Goal: Information Seeking & Learning: Learn about a topic

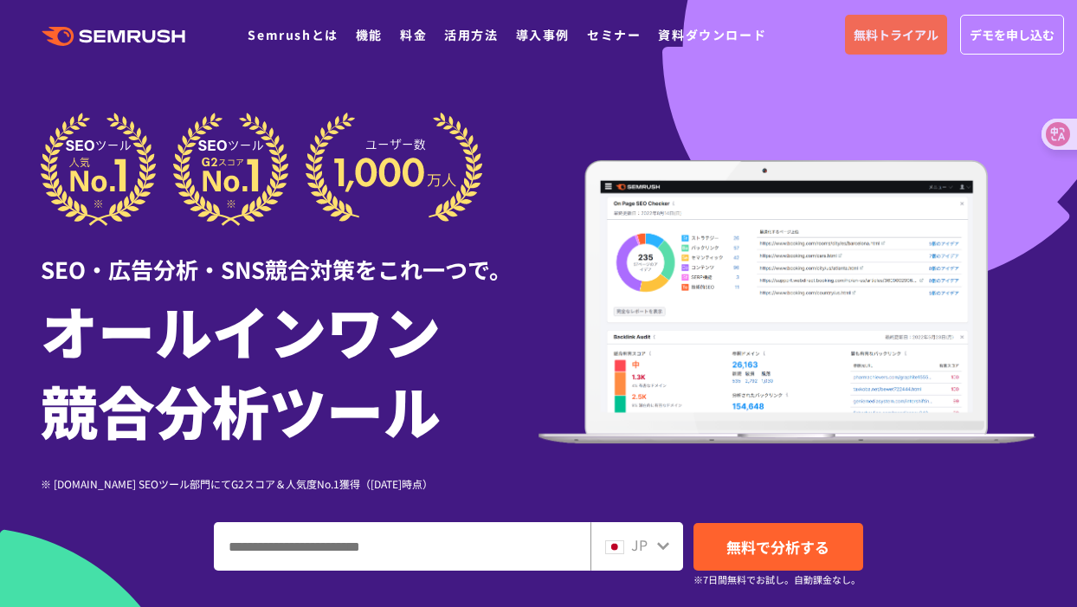
click at [891, 39] on span "無料トライアル" at bounding box center [896, 34] width 85 height 19
click at [1015, 37] on span "デモを申し込む" at bounding box center [1012, 34] width 85 height 19
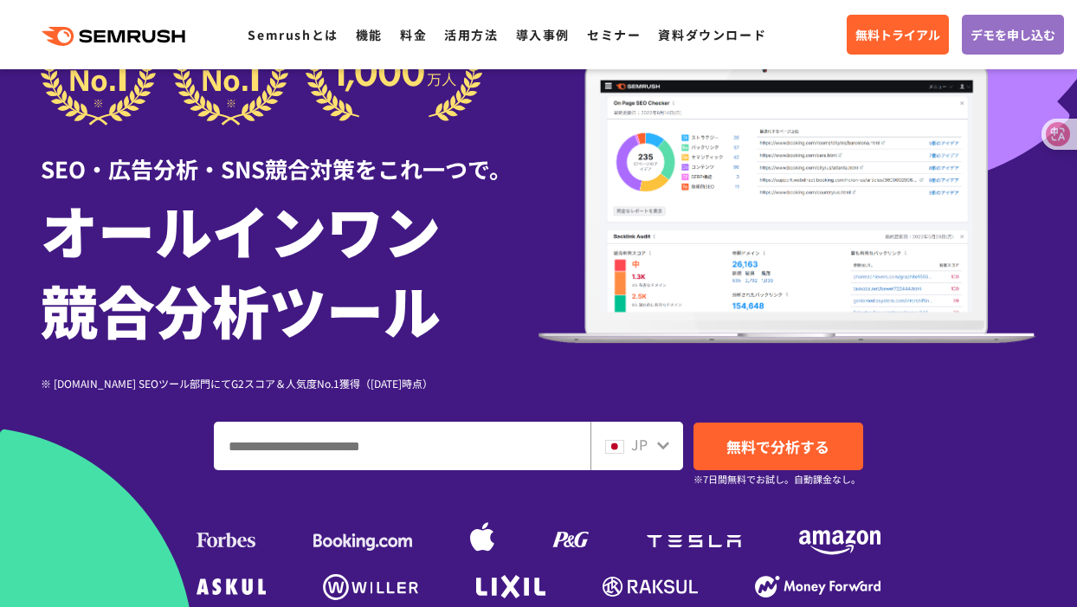
scroll to position [101, 0]
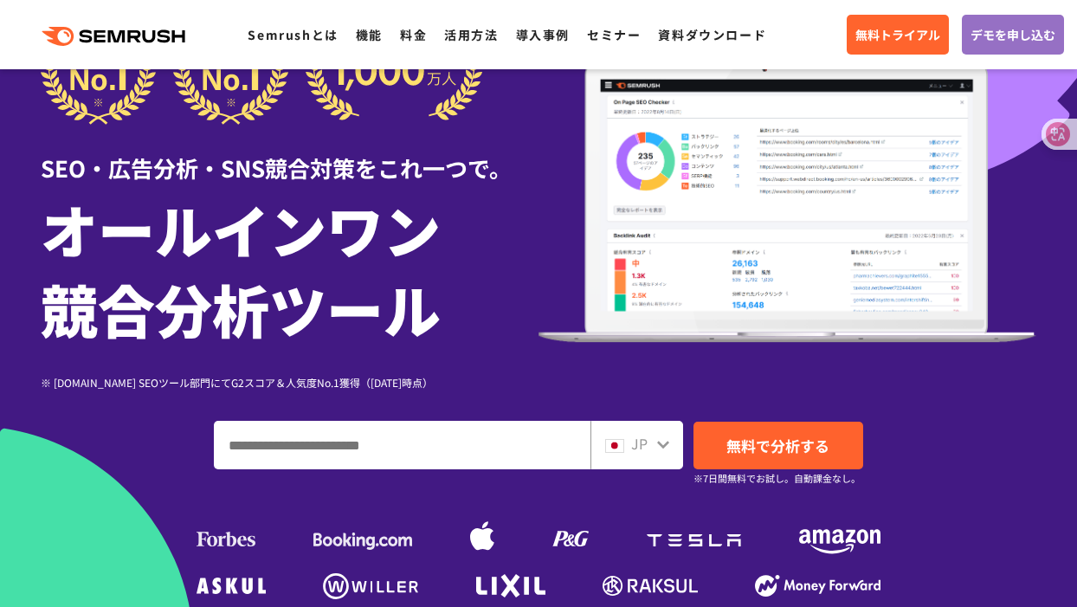
click at [396, 441] on input "ドメイン、キーワードまたはURLを入力してください" at bounding box center [402, 445] width 375 height 47
paste input "**********"
type input "**********"
click at [678, 455] on div "JP" at bounding box center [637, 445] width 93 height 48
click at [656, 454] on div "JP" at bounding box center [632, 444] width 55 height 23
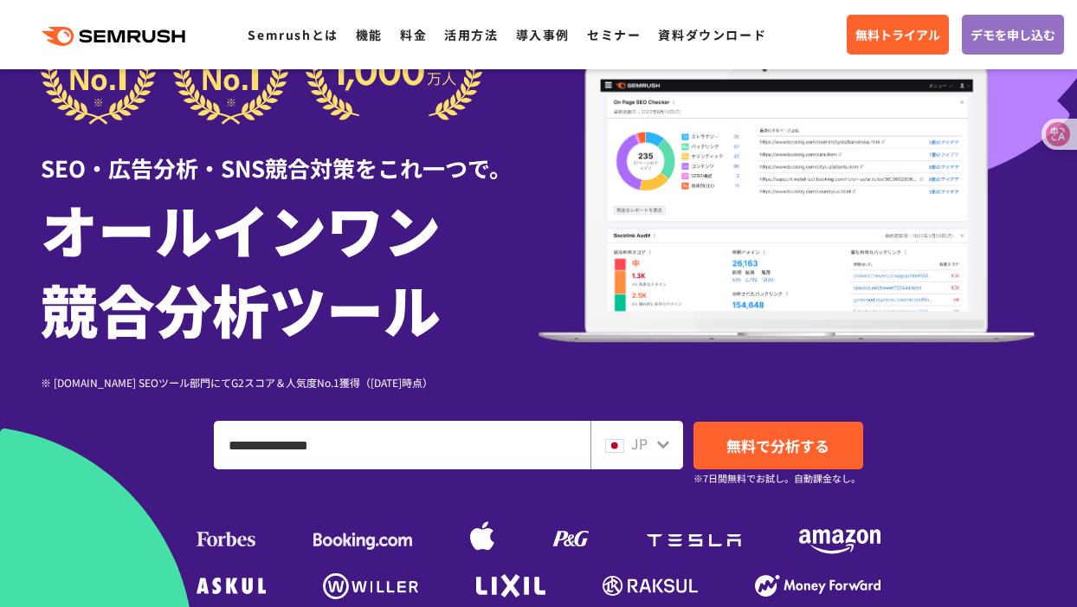
click at [666, 440] on icon at bounding box center [663, 444] width 14 height 14
click at [662, 451] on icon at bounding box center [663, 444] width 14 height 14
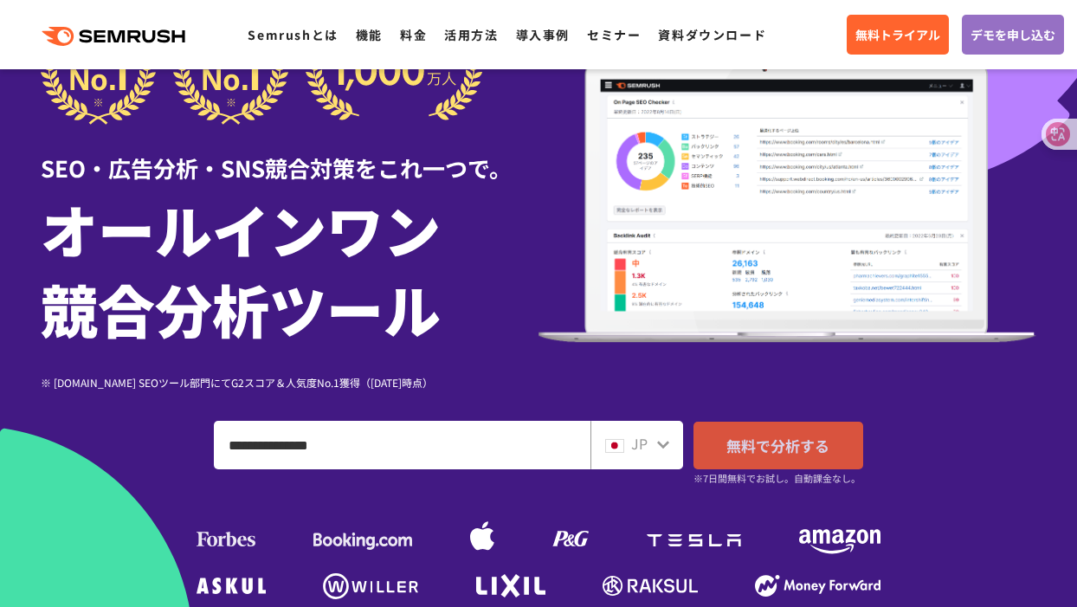
click at [724, 451] on link "無料で分析する" at bounding box center [779, 446] width 170 height 48
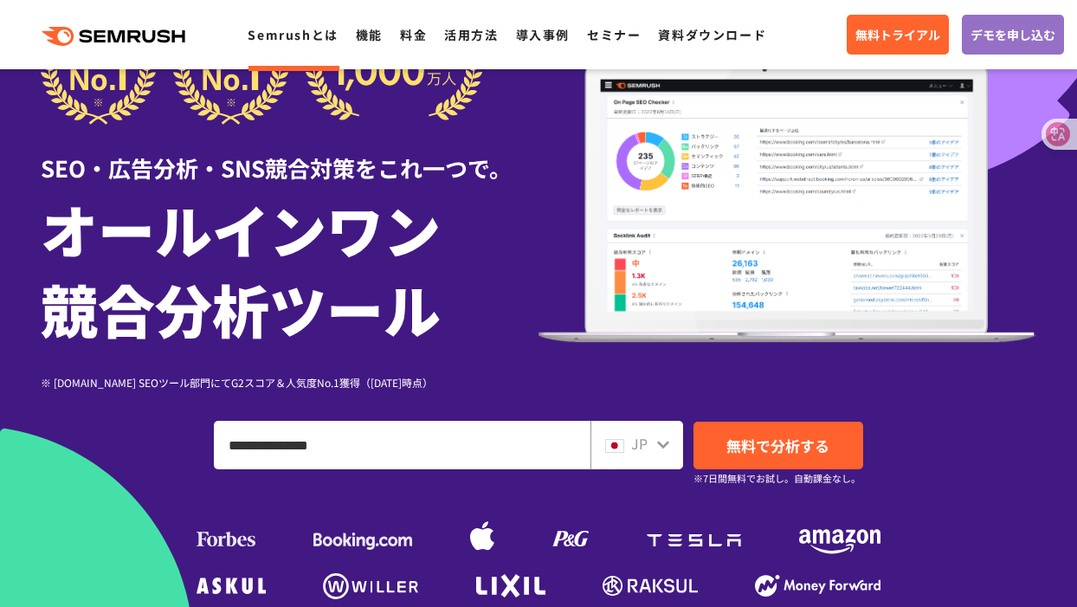
click at [323, 37] on link "Semrushとは" at bounding box center [293, 34] width 90 height 17
